Goal: Task Accomplishment & Management: Complete application form

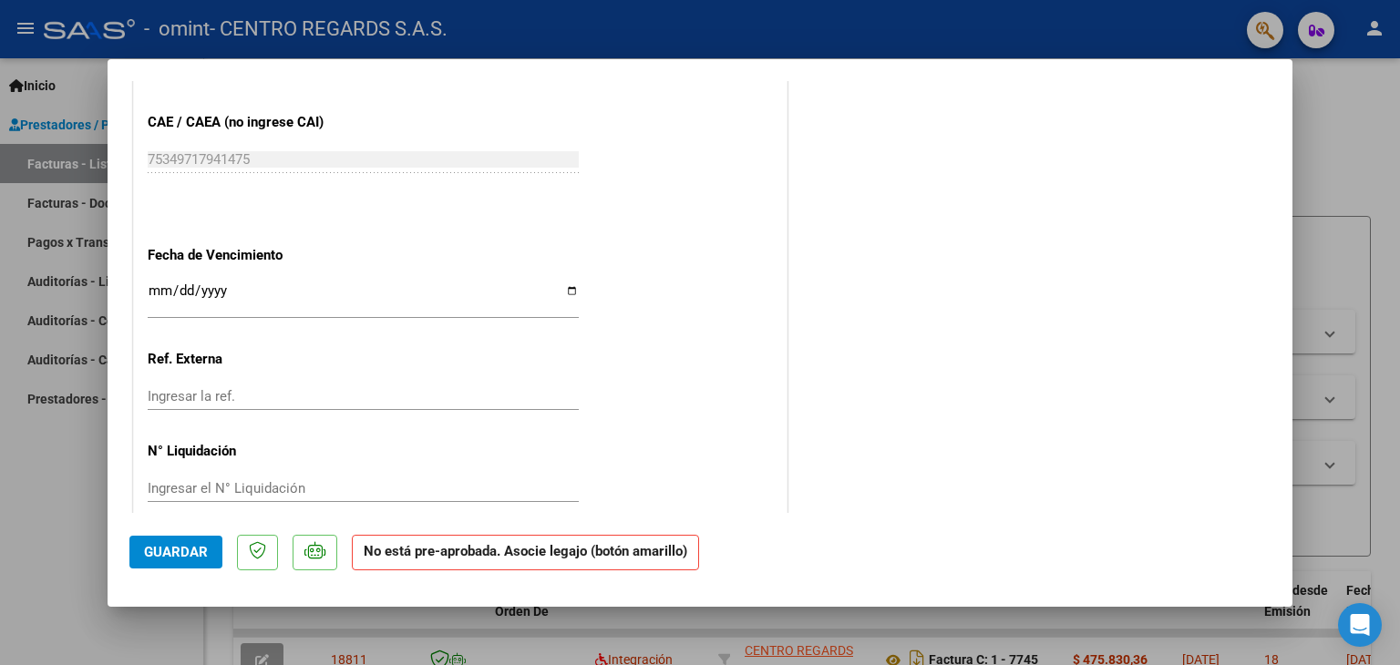
scroll to position [1298, 0]
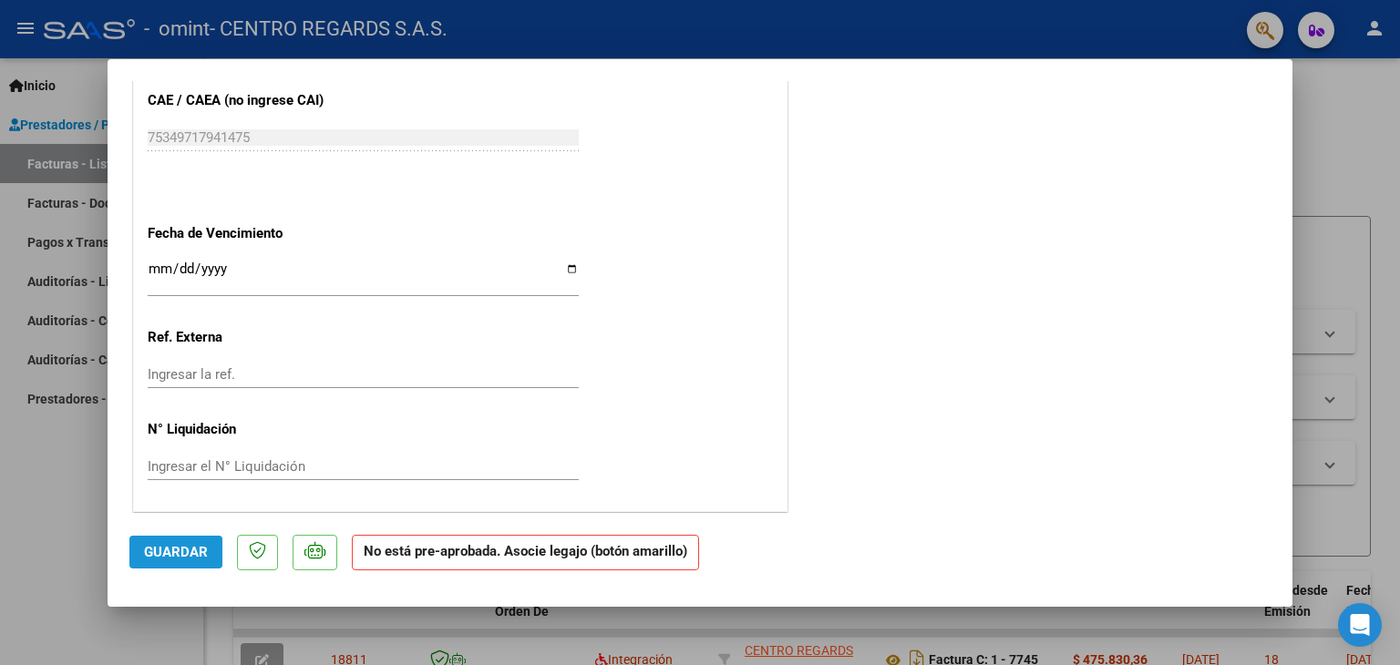
click at [171, 538] on button "Guardar" at bounding box center [175, 552] width 93 height 33
click at [97, 470] on div "ACEPTADO POR SSS (devOk) Tipo de Archivo: DS Importe Solicitado: $ 475.830,36 P…" at bounding box center [700, 332] width 1400 height 665
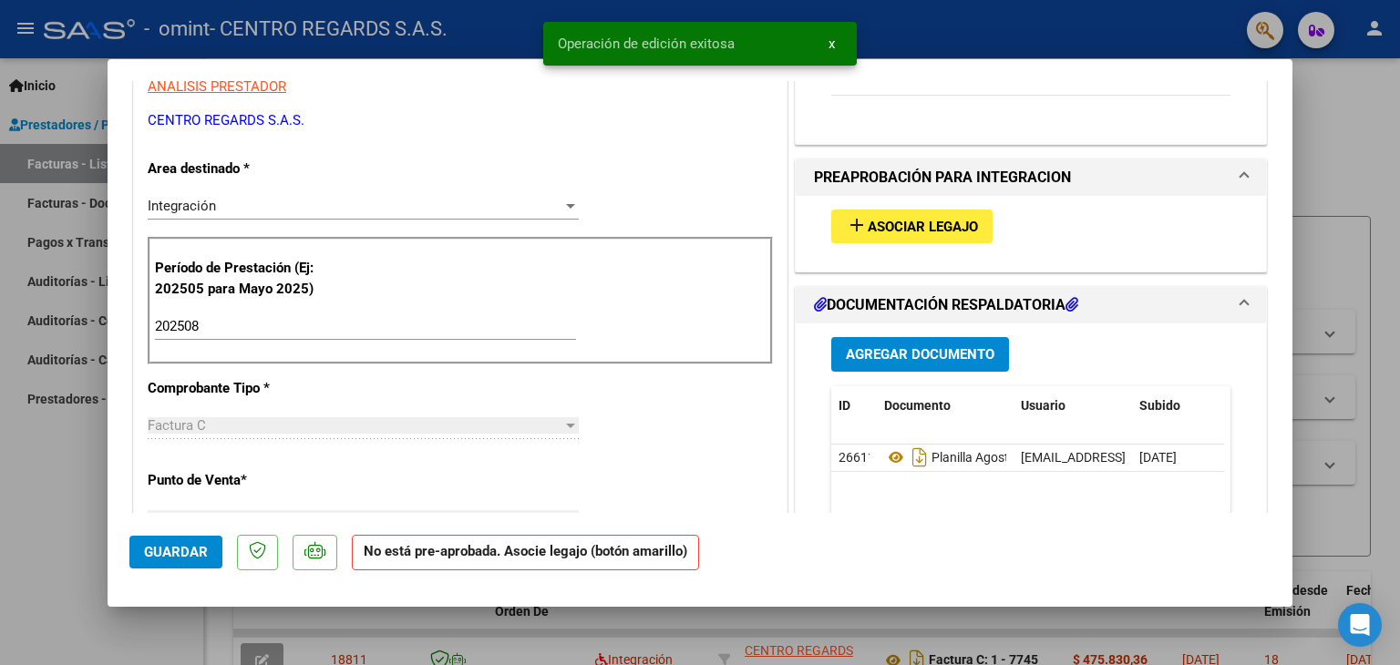
scroll to position [569, 0]
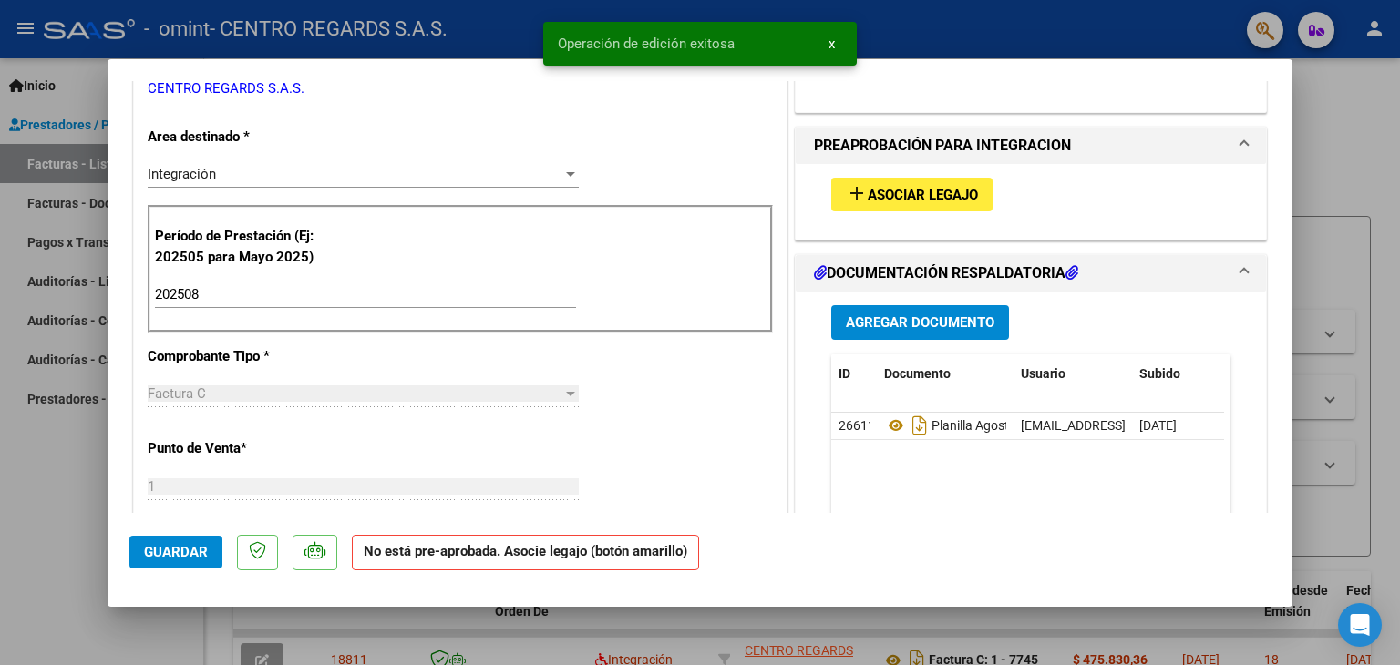
click at [914, 188] on span "Asociar Legajo" at bounding box center [923, 195] width 110 height 16
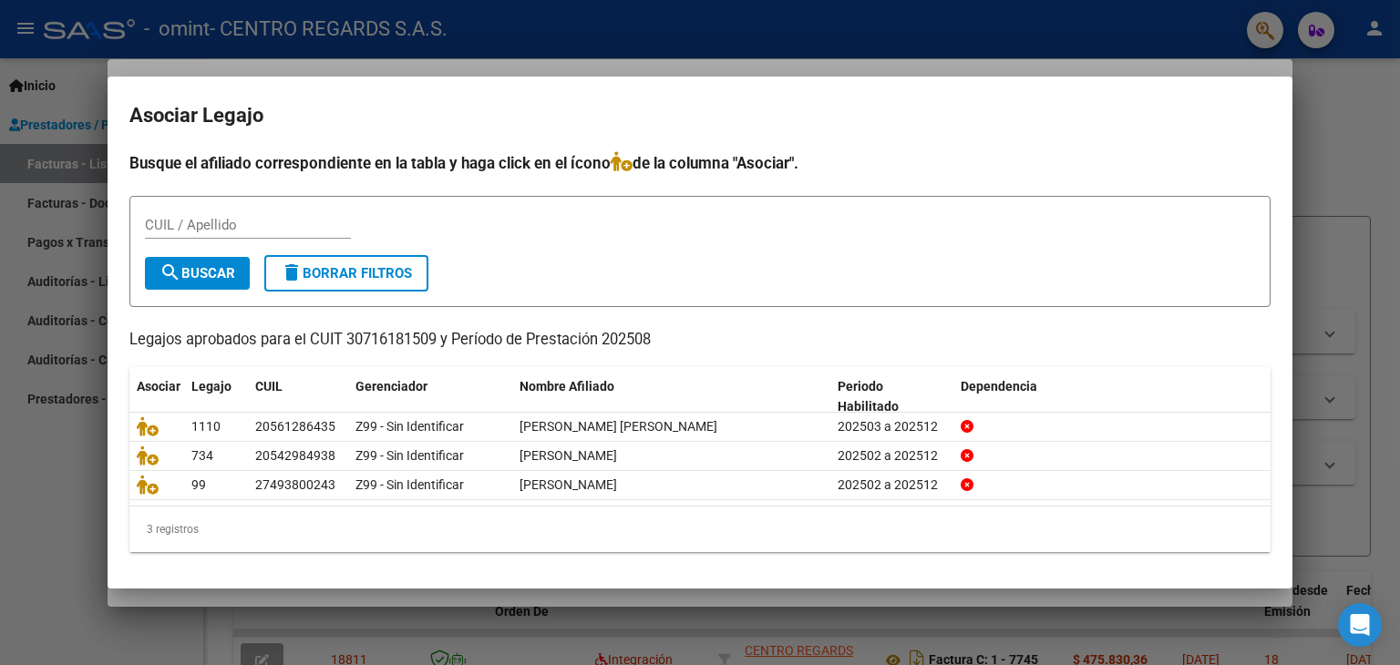
click at [1399, 194] on div at bounding box center [700, 332] width 1400 height 665
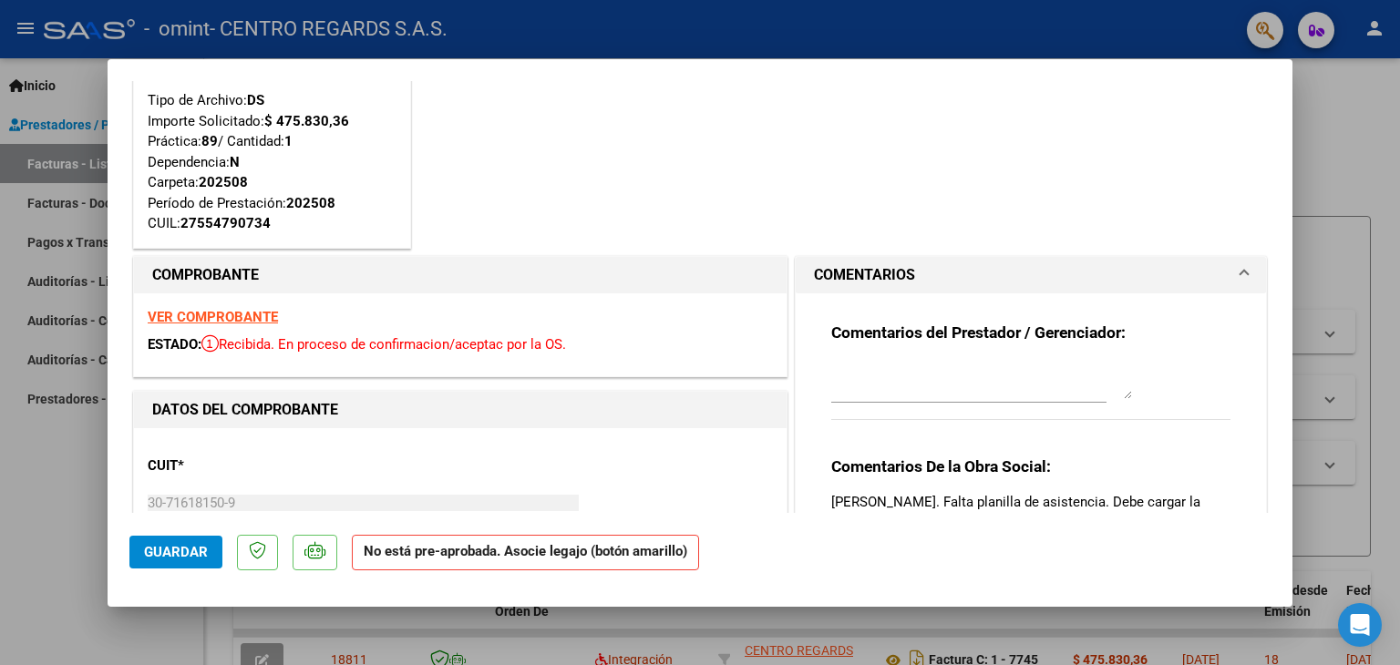
scroll to position [0, 0]
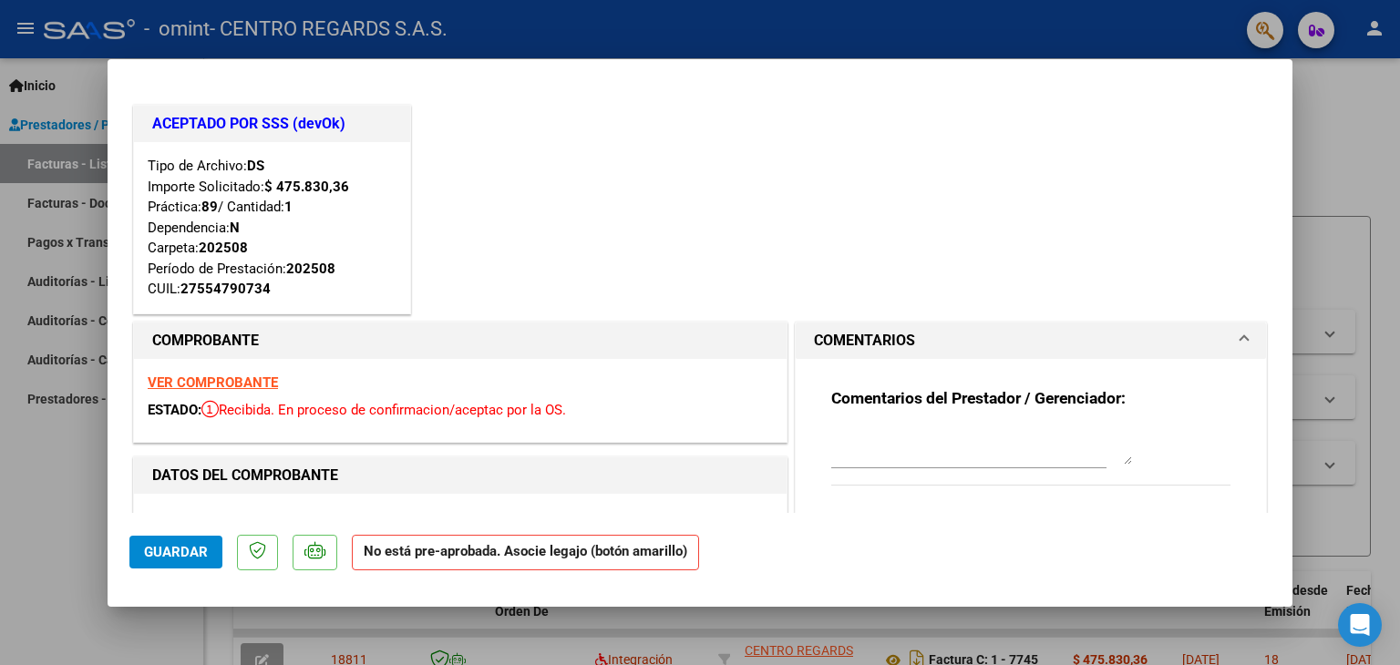
click at [25, 522] on div at bounding box center [700, 332] width 1400 height 665
type input "$ 0,00"
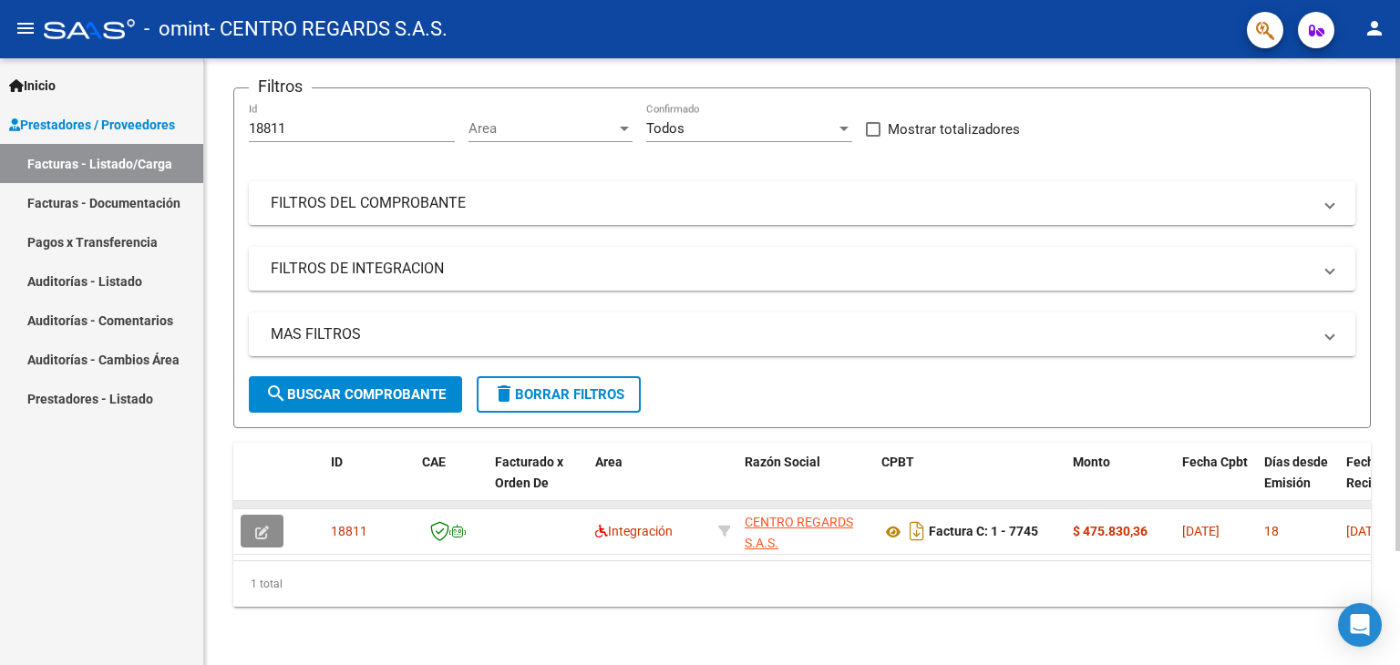
drag, startPoint x: 263, startPoint y: 511, endPoint x: 665, endPoint y: 487, distance: 403.6
click at [536, 559] on datatable-body "18811 Integración CENTRO REGARDS S.A.S. 30716181509 Factura C: 1 - 7745 $ 475.8…" at bounding box center [802, 530] width 1138 height 59
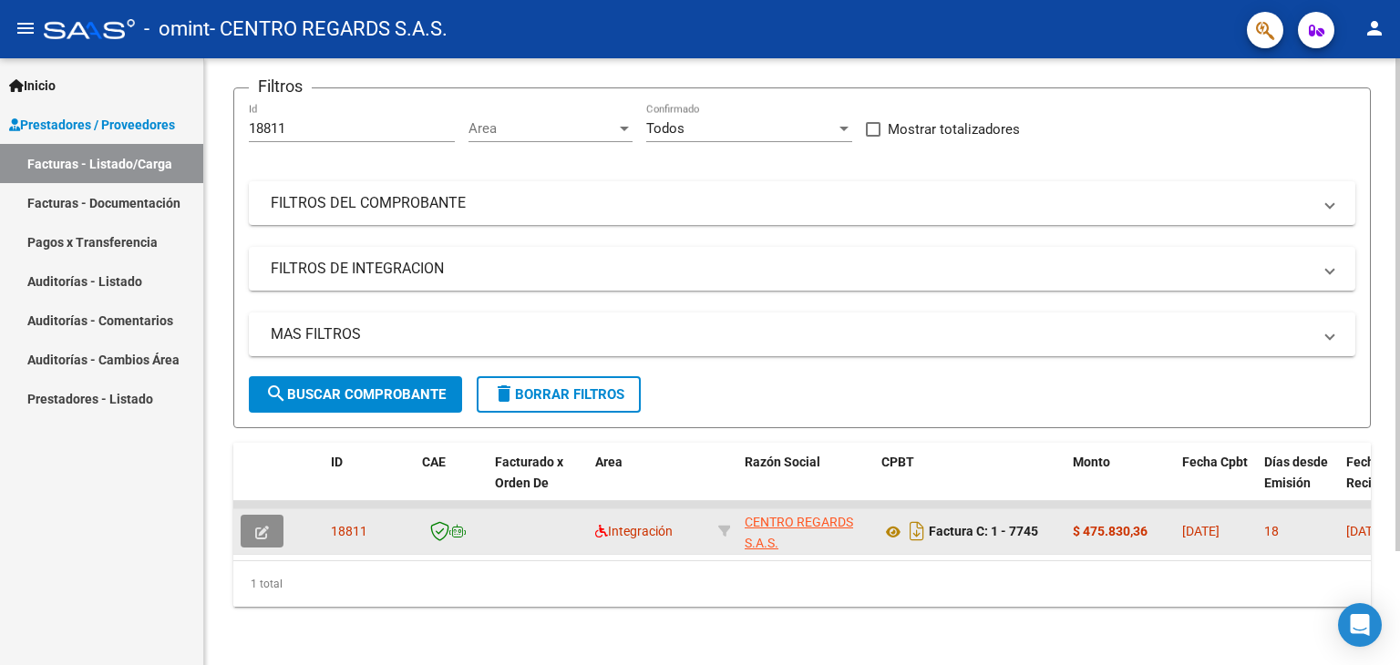
click at [263, 526] on icon "button" at bounding box center [262, 533] width 14 height 14
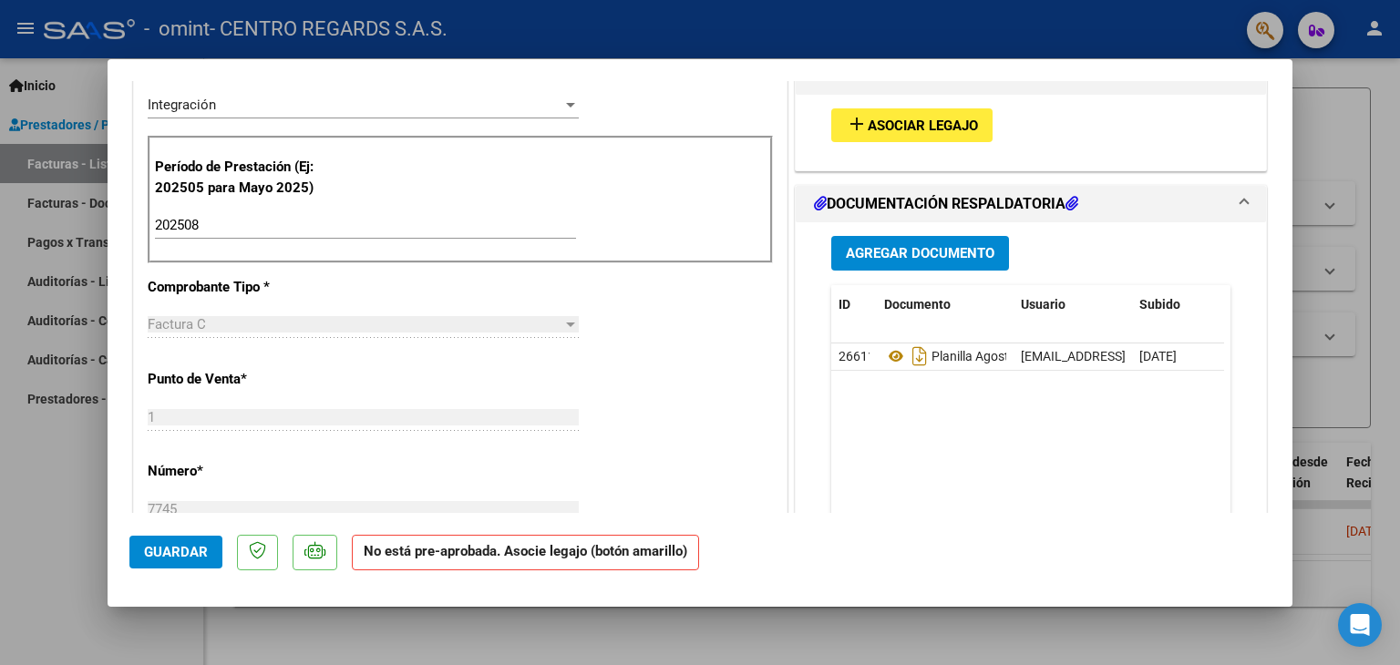
scroll to position [456, 0]
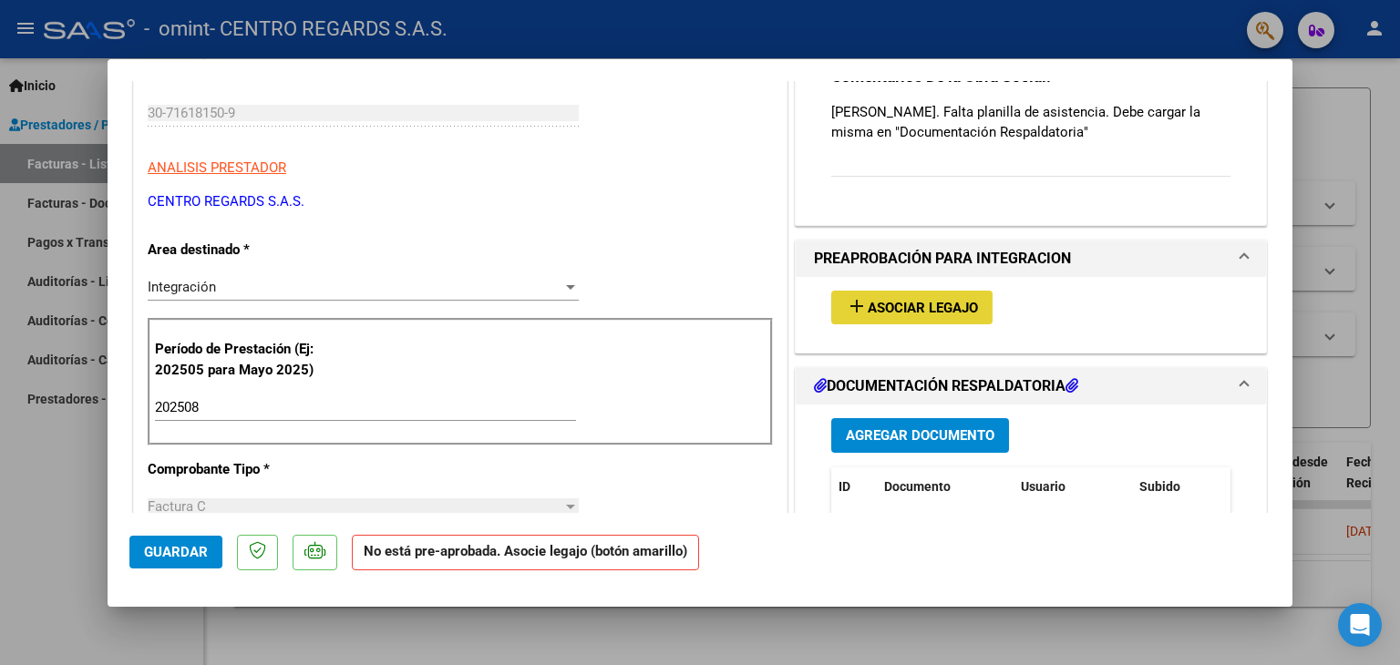
click at [942, 307] on span "Asociar Legajo" at bounding box center [923, 308] width 110 height 16
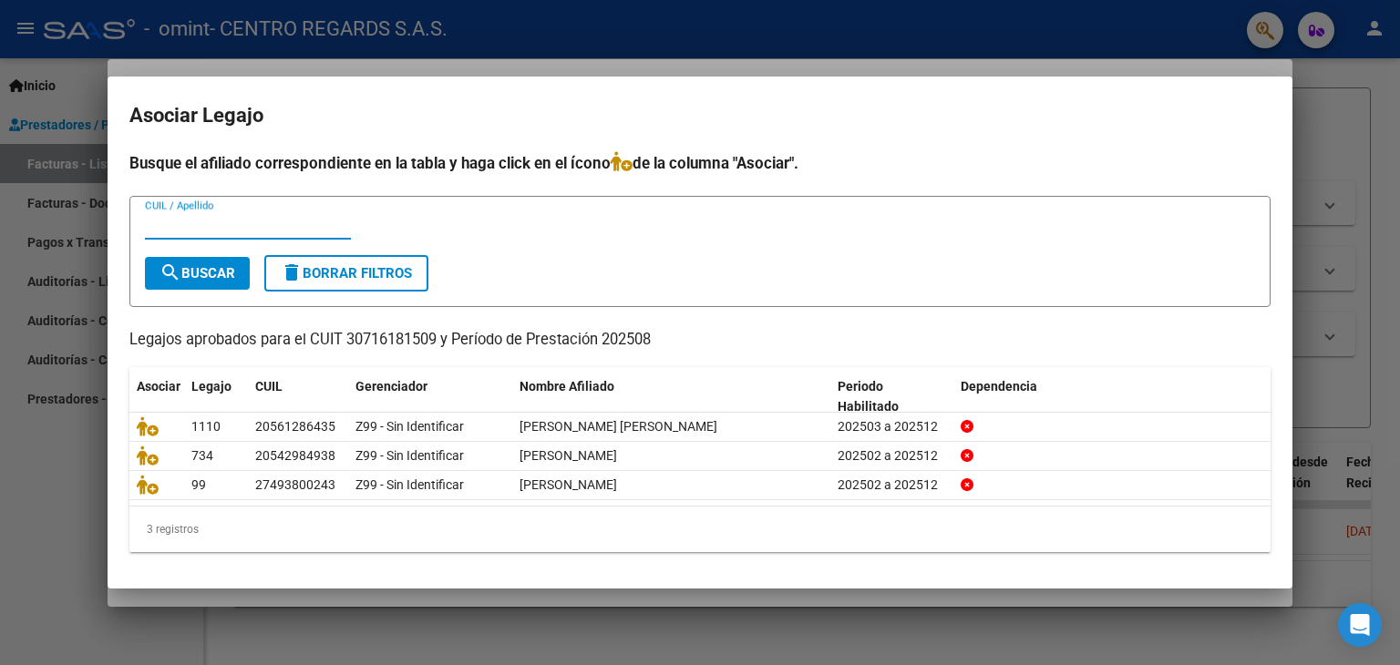
drag, startPoint x: 236, startPoint y: 220, endPoint x: 367, endPoint y: 5, distance: 252.0
click at [260, 184] on div "Busque el afiliado correspondiente en la tabla y haga click en el ícono de la c…" at bounding box center [699, 352] width 1141 height 402
click at [192, 277] on span "search Buscar" at bounding box center [198, 273] width 76 height 16
click at [191, 220] on input "CUIL / Apellido" at bounding box center [248, 225] width 206 height 16
click at [1057, 27] on div at bounding box center [700, 332] width 1400 height 665
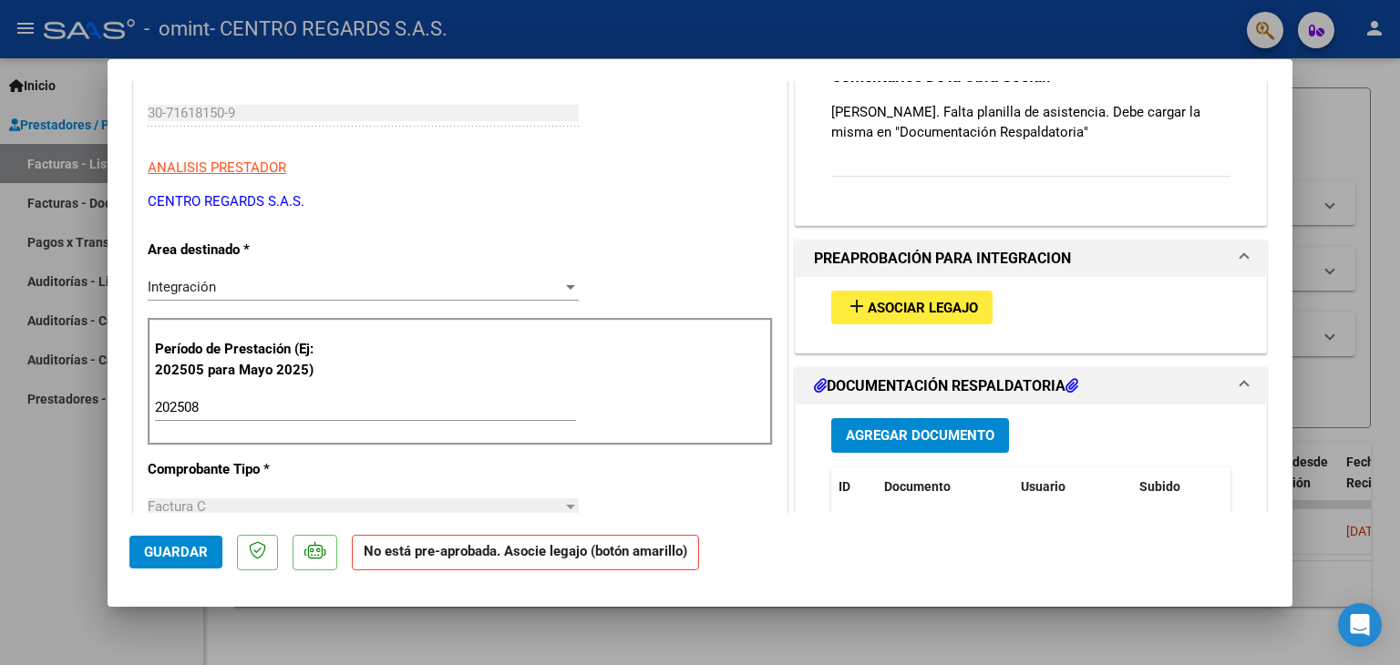
click at [1, 118] on div at bounding box center [700, 332] width 1400 height 665
type input "$ 0,00"
